Goal: Task Accomplishment & Management: Use online tool/utility

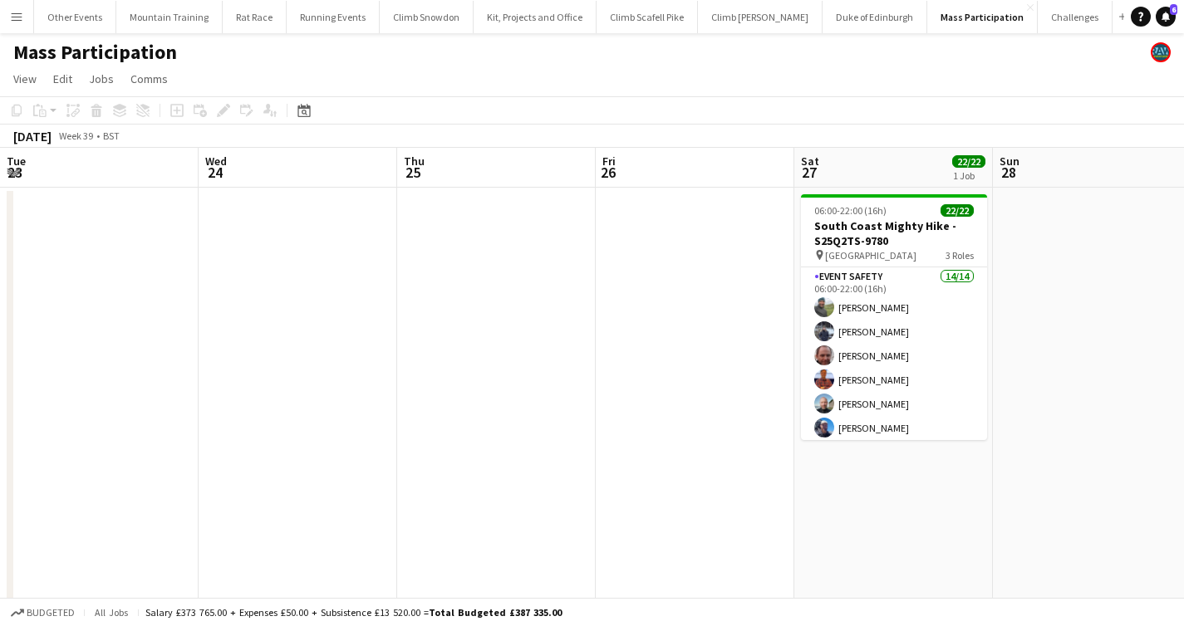
scroll to position [0, 571]
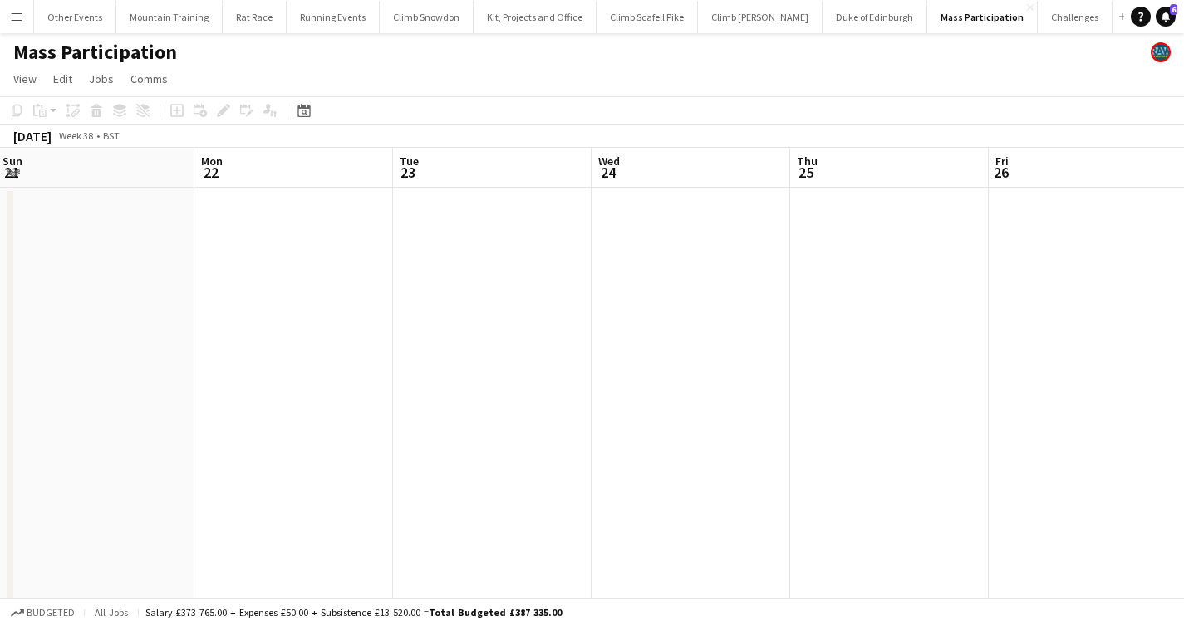
drag, startPoint x: 187, startPoint y: 389, endPoint x: 1195, endPoint y: 422, distance: 1008.9
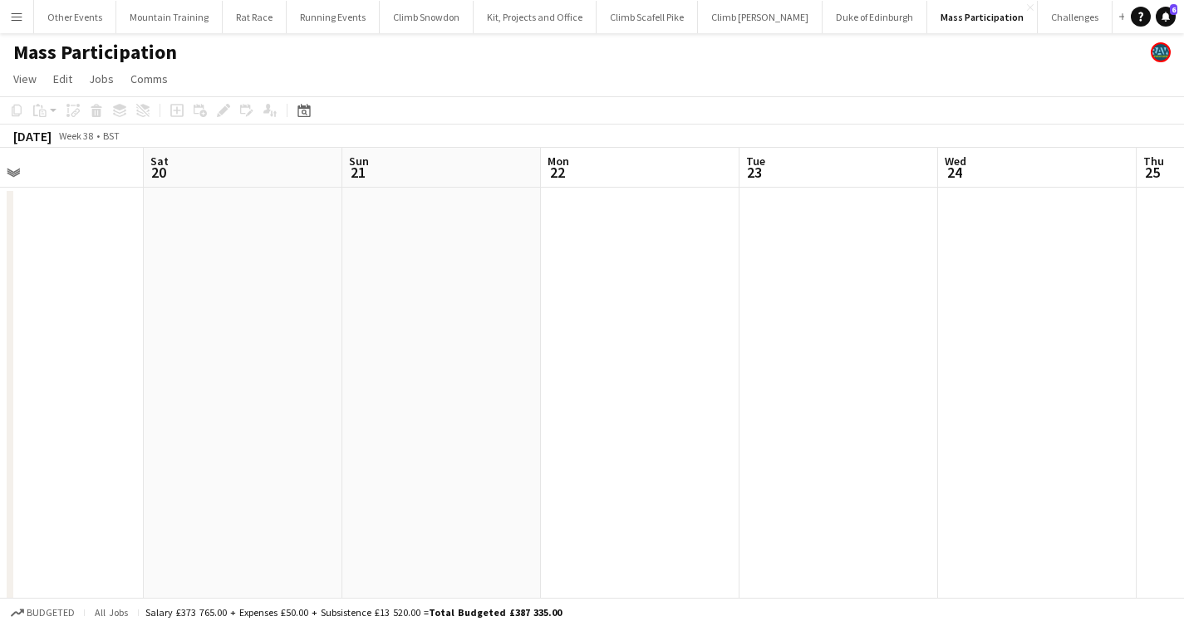
drag, startPoint x: 716, startPoint y: 410, endPoint x: 1195, endPoint y: 398, distance: 479.4
drag, startPoint x: 430, startPoint y: 380, endPoint x: 1193, endPoint y: 341, distance: 763.5
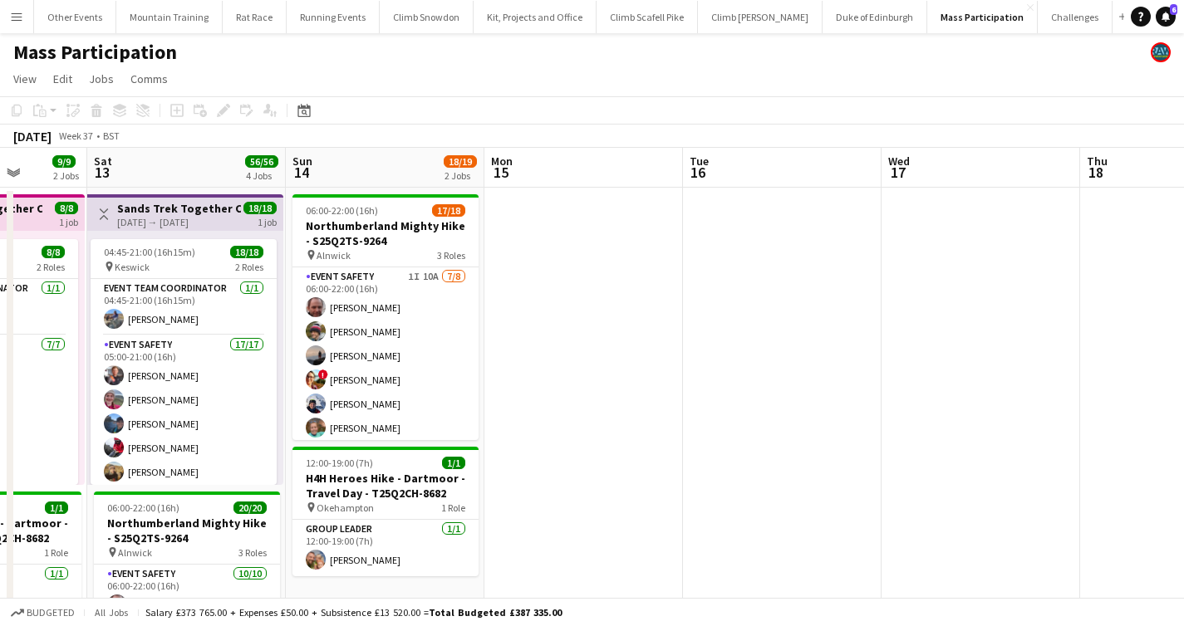
drag, startPoint x: 532, startPoint y: 324, endPoint x: 1148, endPoint y: 312, distance: 616.4
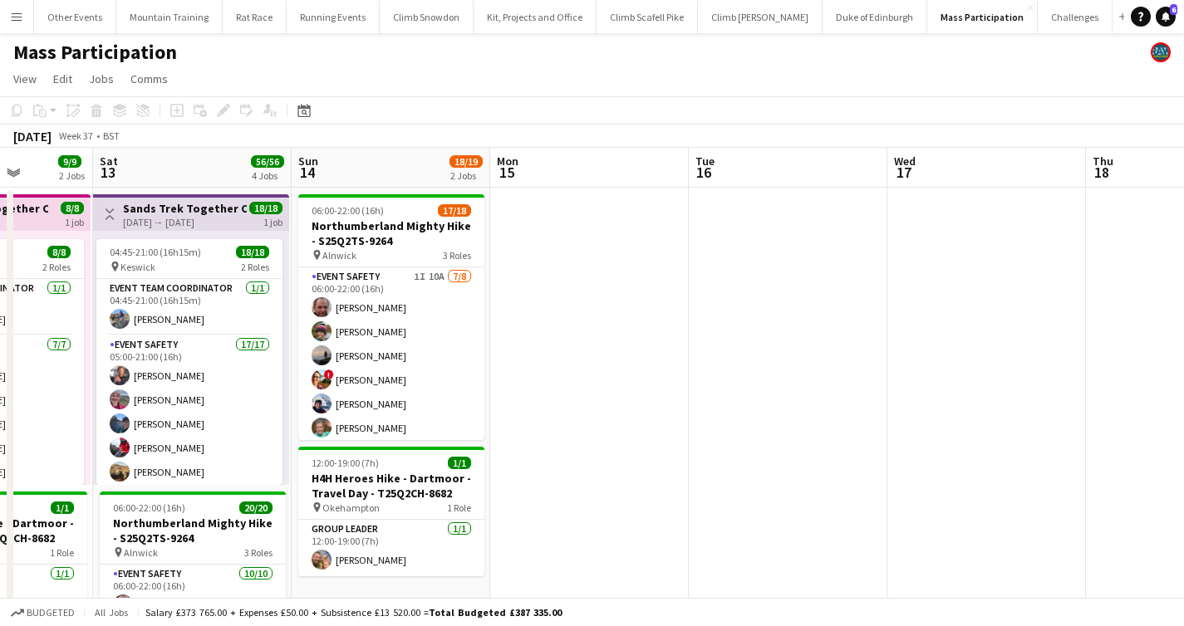
drag, startPoint x: 812, startPoint y: 305, endPoint x: 820, endPoint y: 303, distance: 8.5
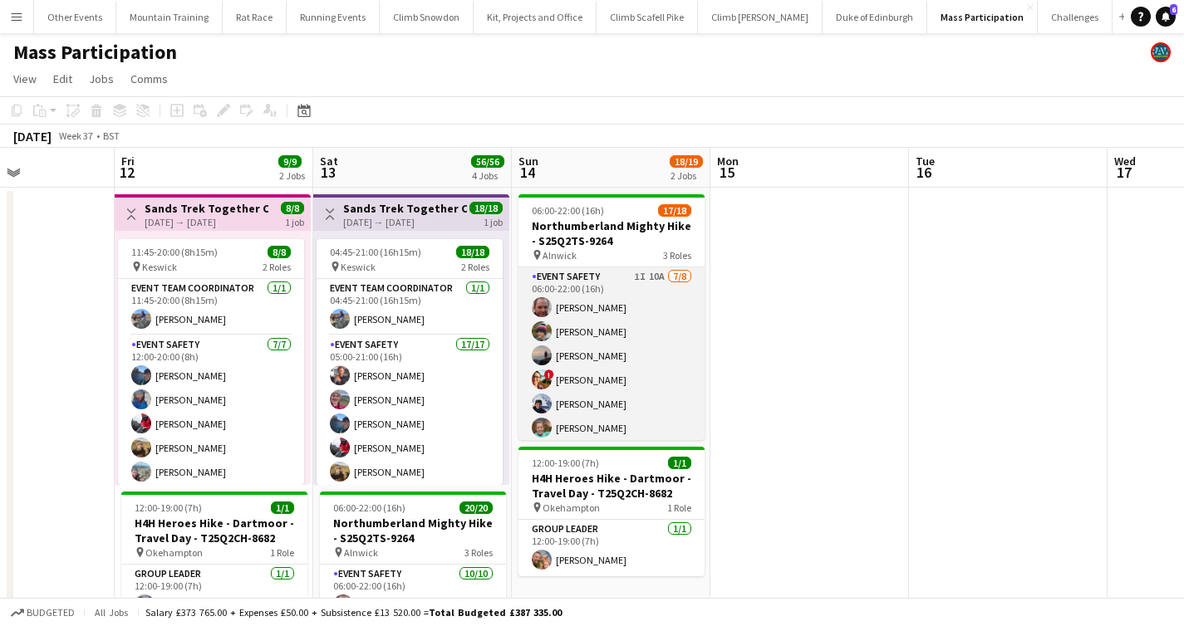
click at [648, 346] on app-card-role "Event Safety 1I 10A 7/8 06:00-22:00 (16h) Tony Stevens James Matthews Phil Dodd…" at bounding box center [611, 379] width 186 height 225
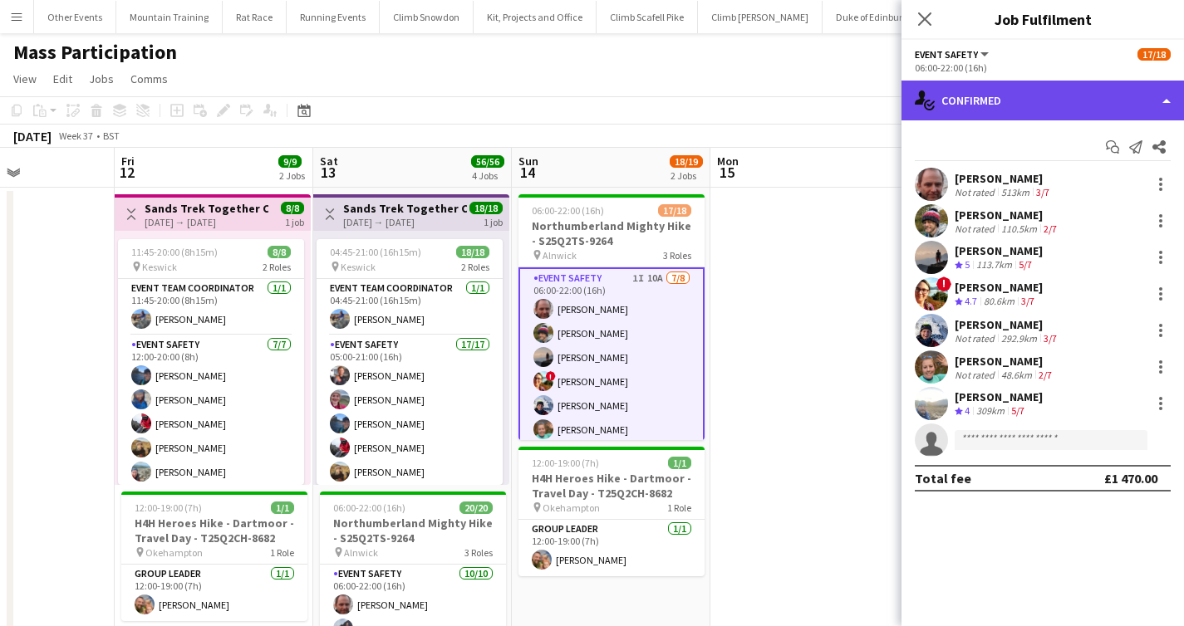
click at [1025, 103] on div "single-neutral-actions-check-2 Confirmed" at bounding box center [1042, 101] width 282 height 40
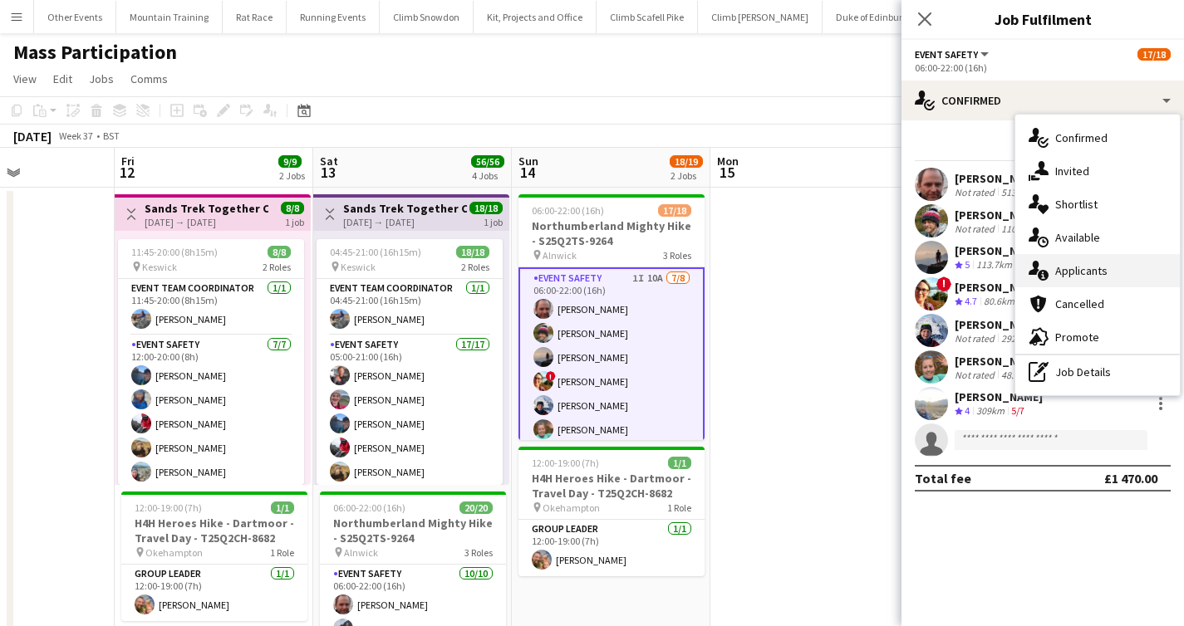
click at [1107, 274] on div "single-neutral-actions-information Applicants" at bounding box center [1097, 270] width 164 height 33
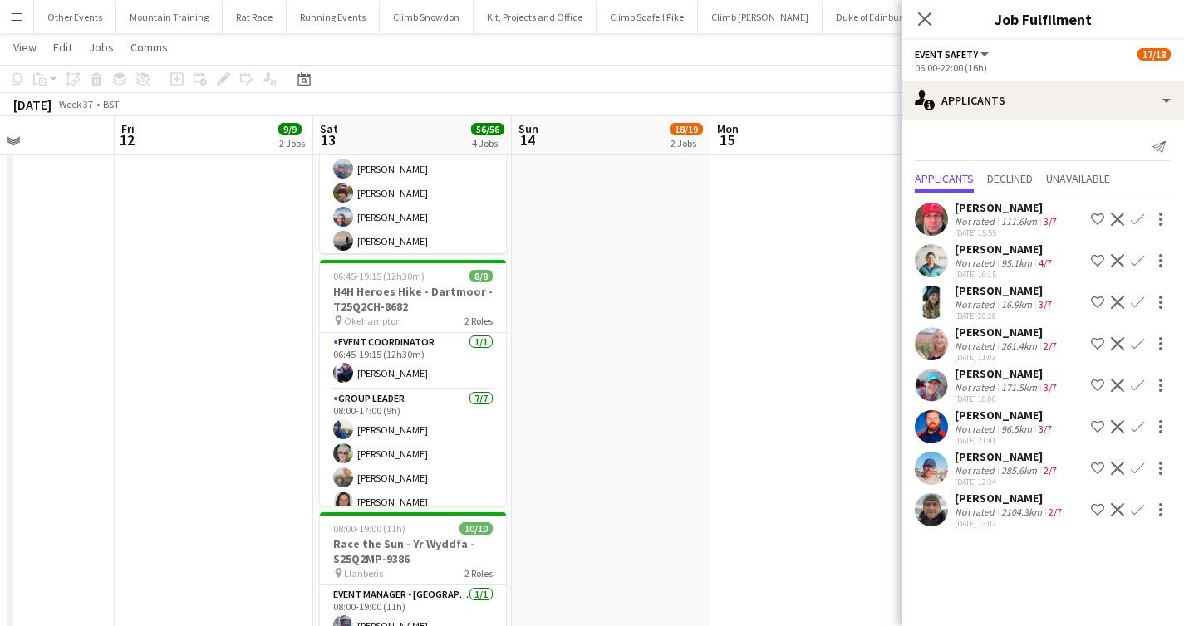
scroll to position [484, 0]
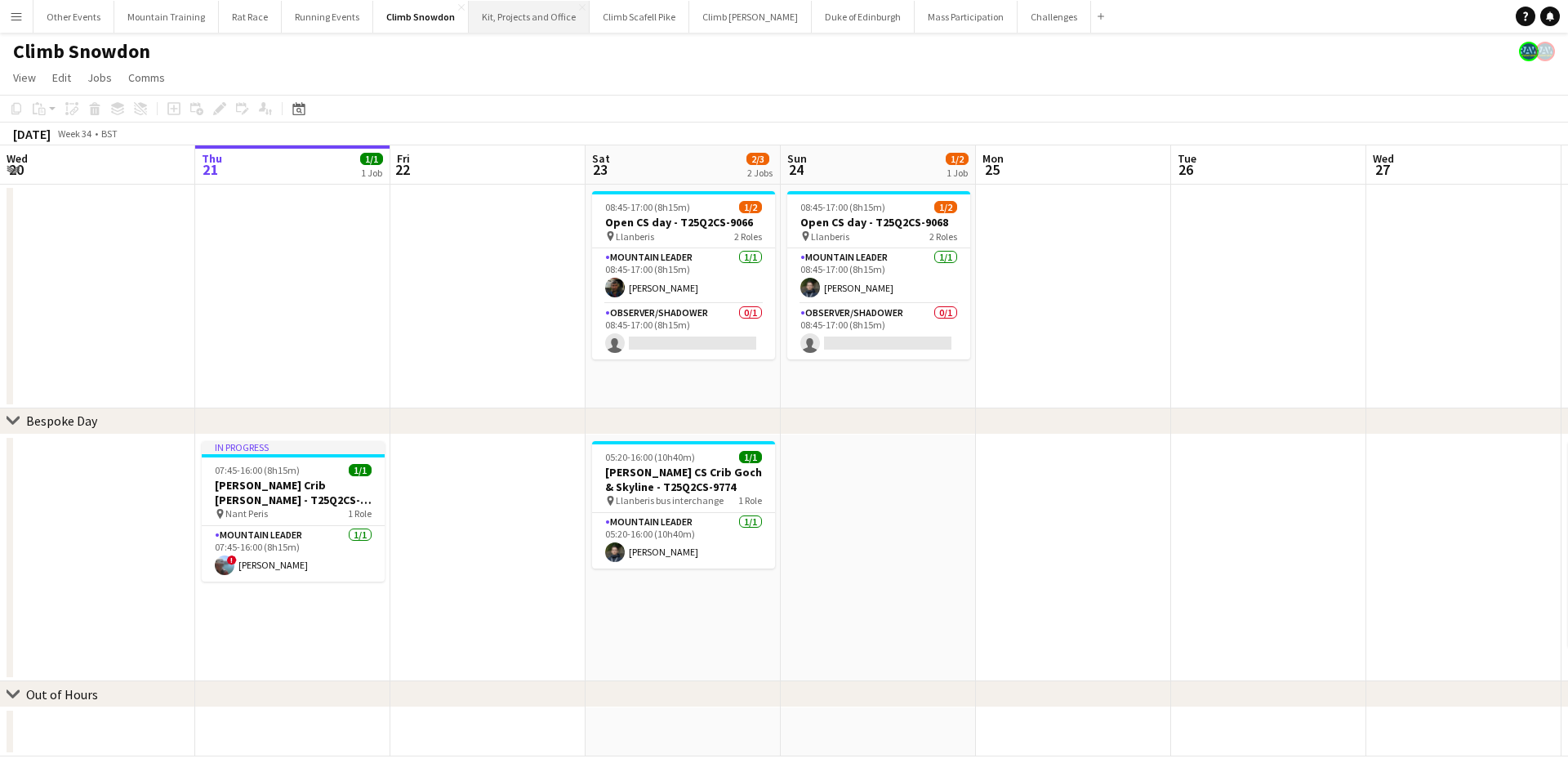
click at [523, 21] on button "Kit, Projects and Office Close" at bounding box center [529, 17] width 121 height 31
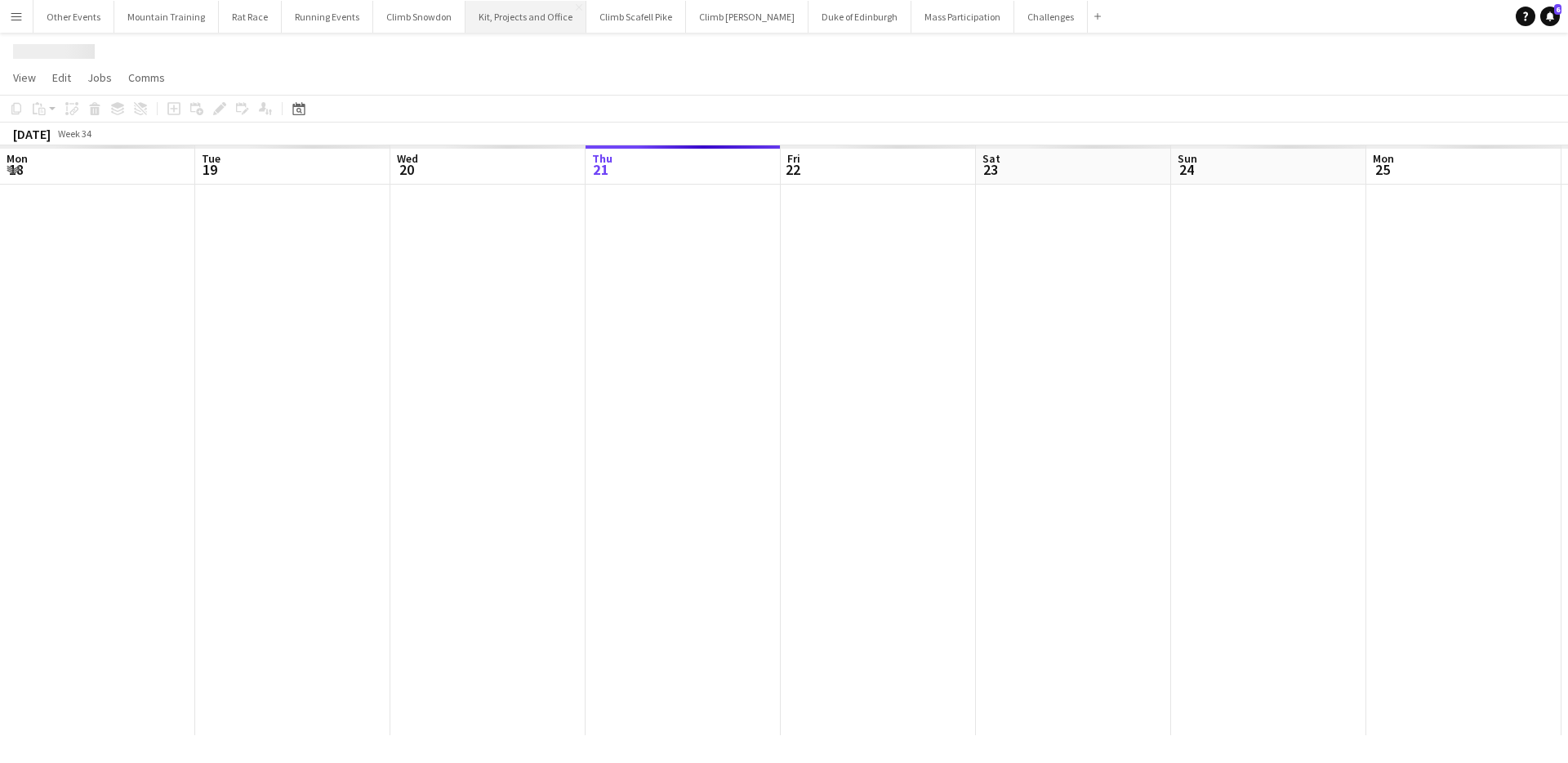
scroll to position [0, 390]
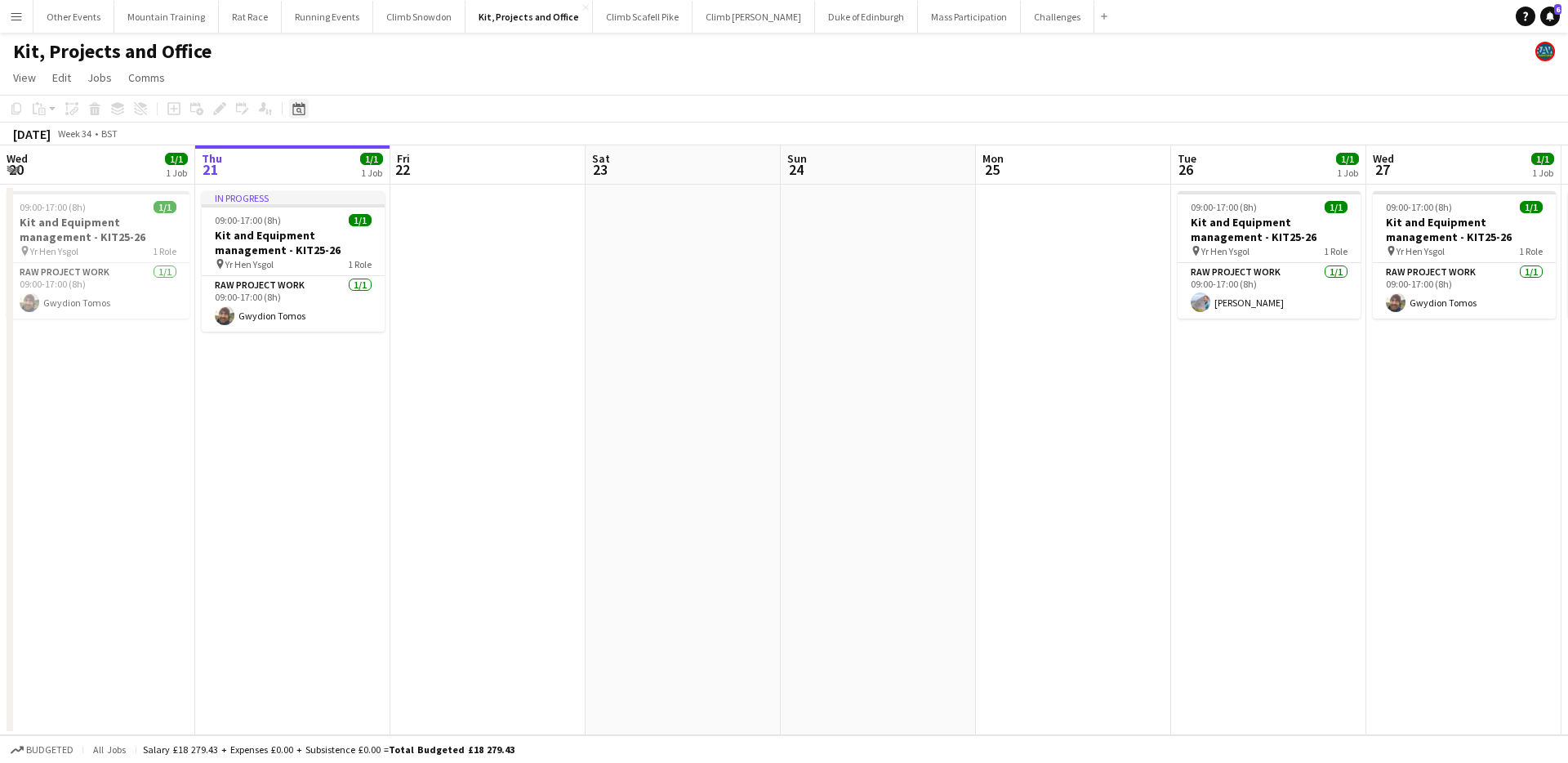
click at [302, 108] on icon "Date picker" at bounding box center [298, 108] width 13 height 13
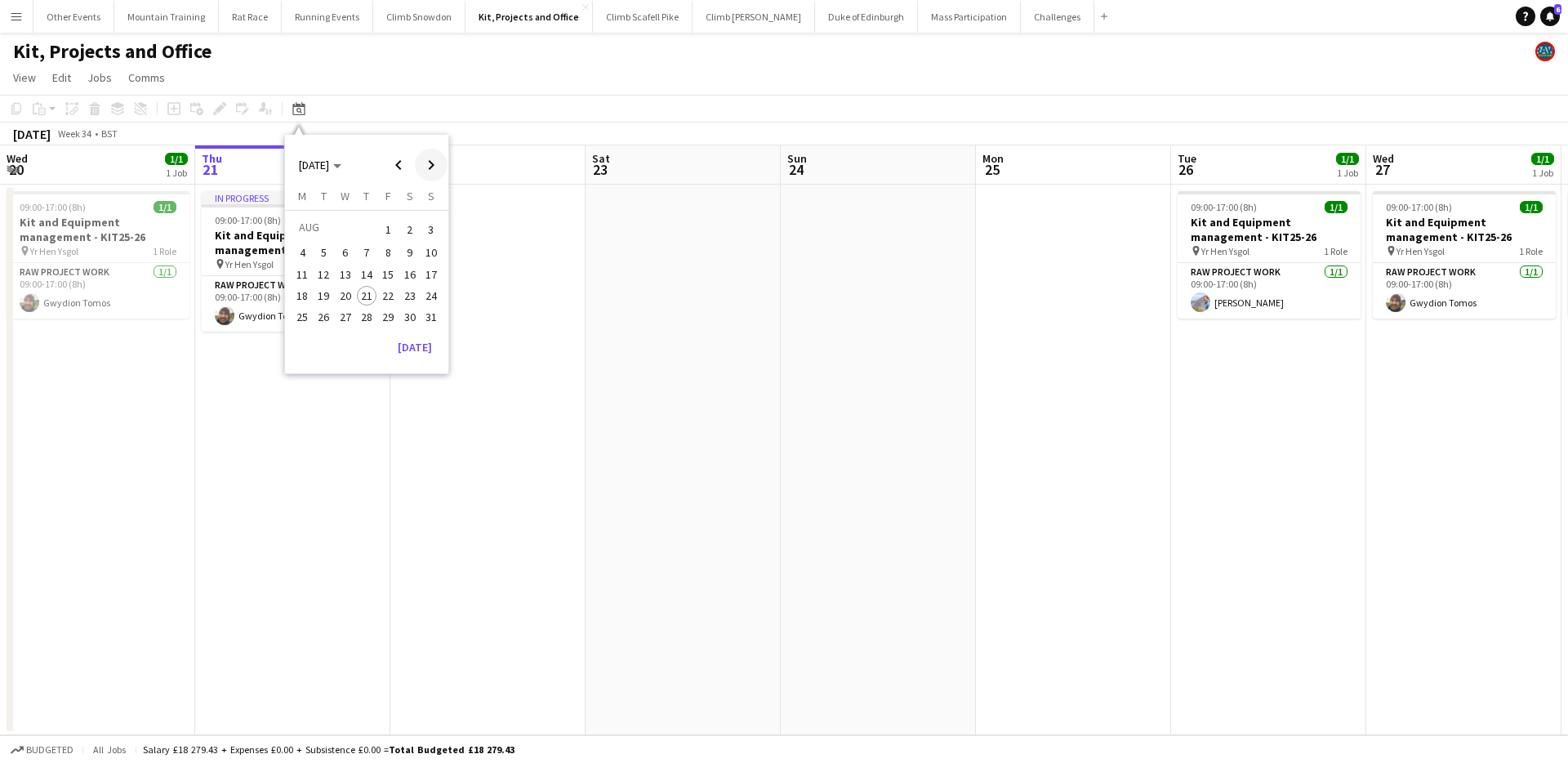
click at [436, 165] on span "Next month" at bounding box center [431, 164] width 32 height 32
click at [329, 272] on span "9" at bounding box center [324, 270] width 20 height 20
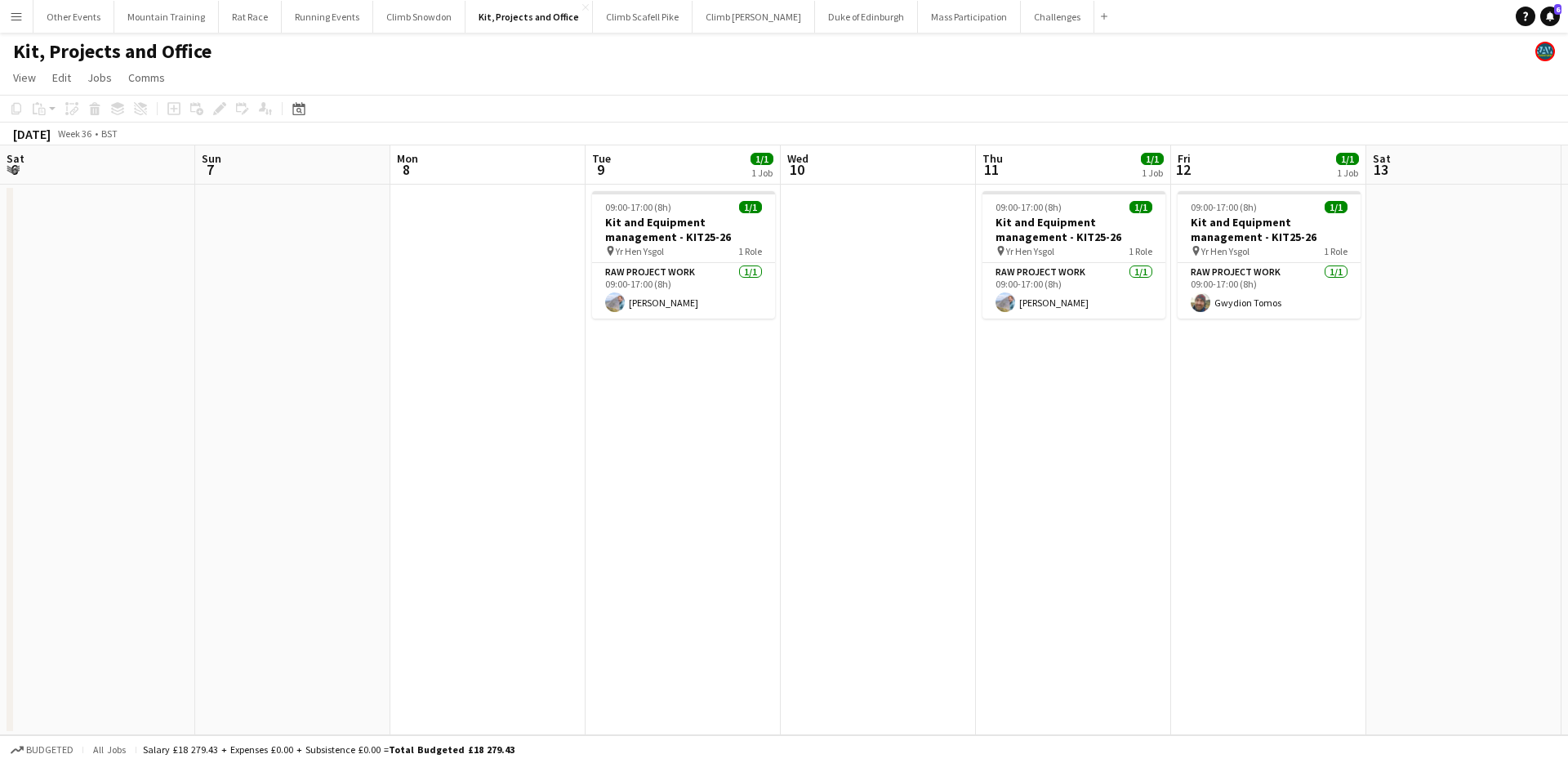
scroll to position [0, 561]
